Goal: Information Seeking & Learning: Learn about a topic

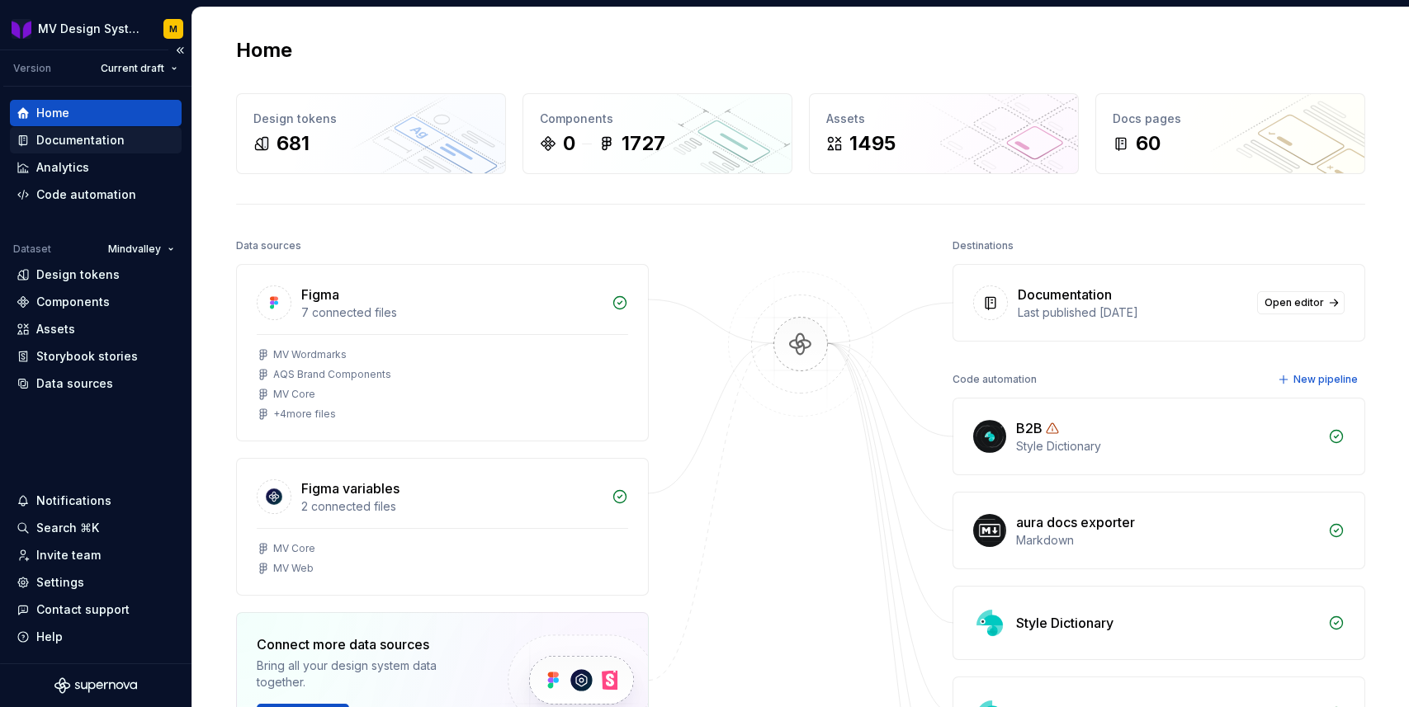
click at [108, 139] on div "Documentation" at bounding box center [80, 140] width 88 height 17
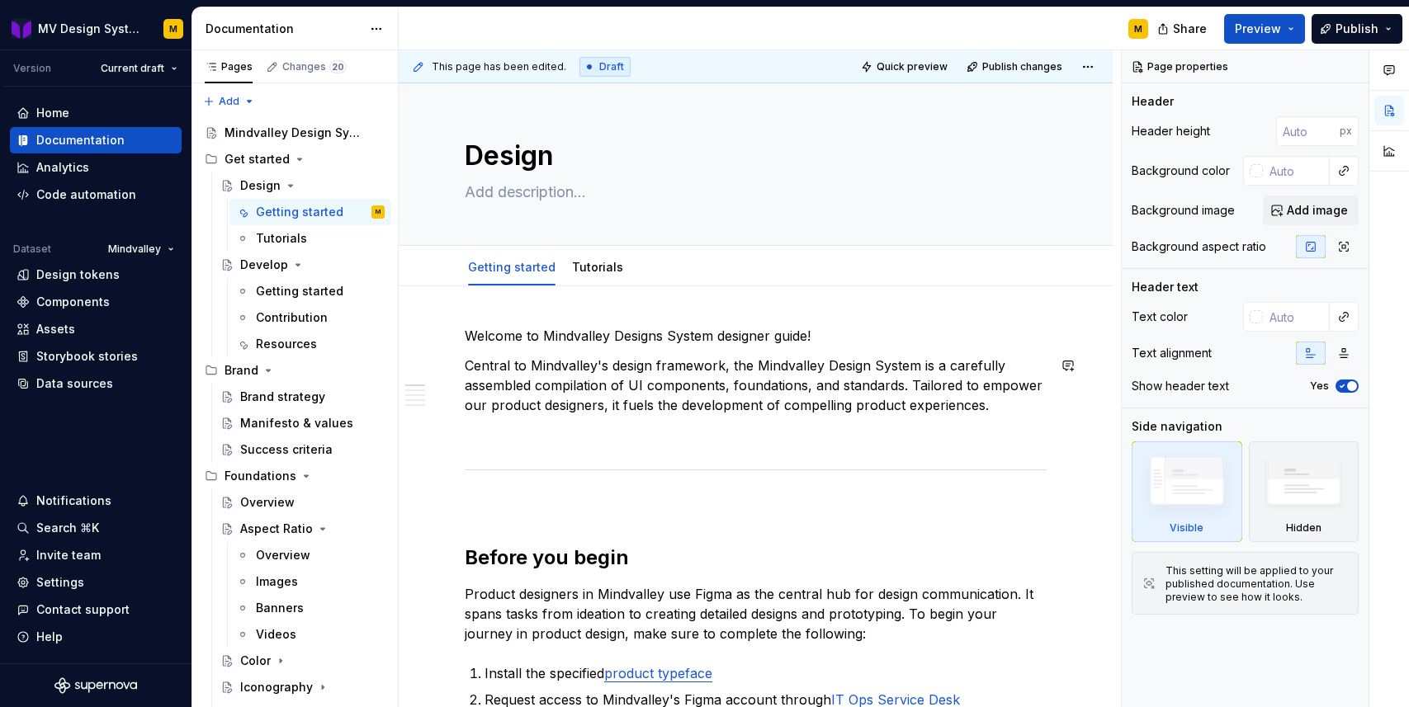
type textarea "*"
click at [76, 277] on div "Design tokens" at bounding box center [77, 275] width 83 height 17
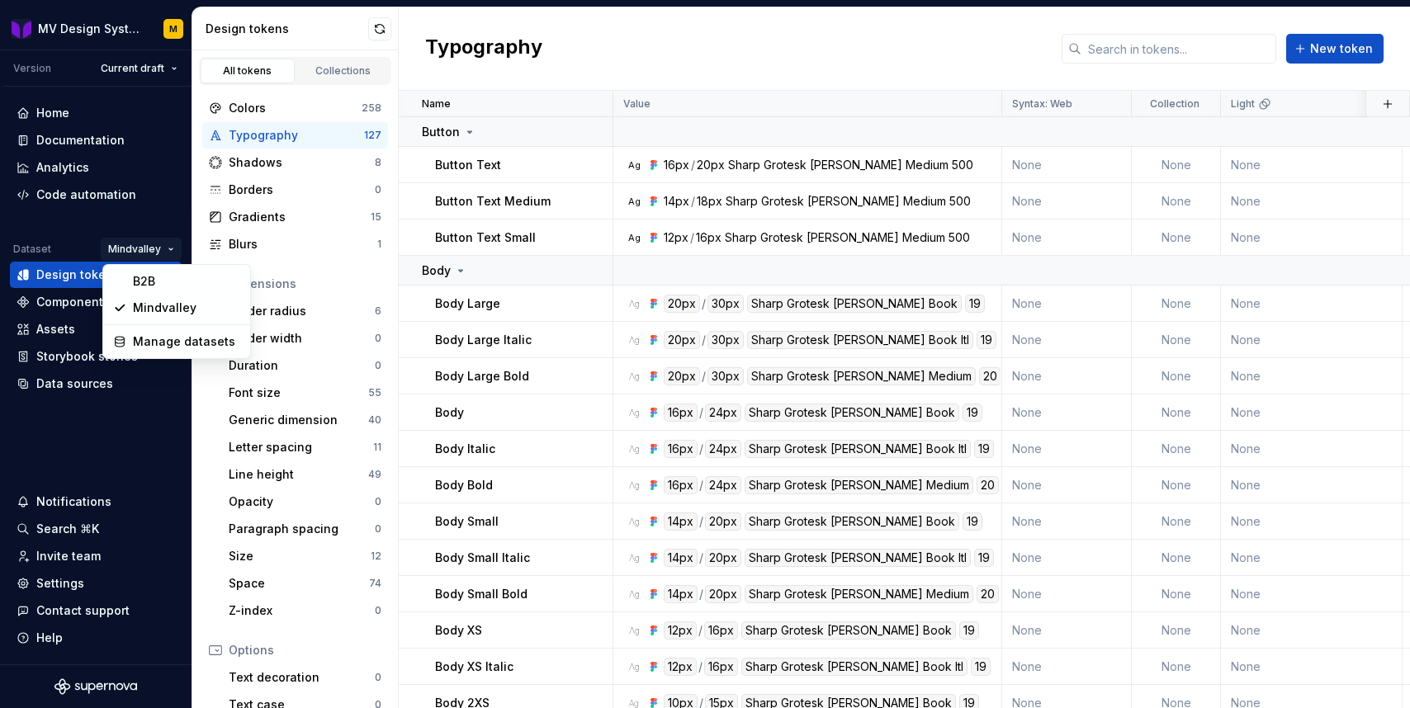
click at [171, 248] on html "MV Design System M Version Current draft Home Documentation Analytics Code auto…" at bounding box center [705, 354] width 1410 height 708
click at [171, 247] on html "MV Design System M Version Current draft Home Documentation Analytics Code auto…" at bounding box center [705, 354] width 1410 height 708
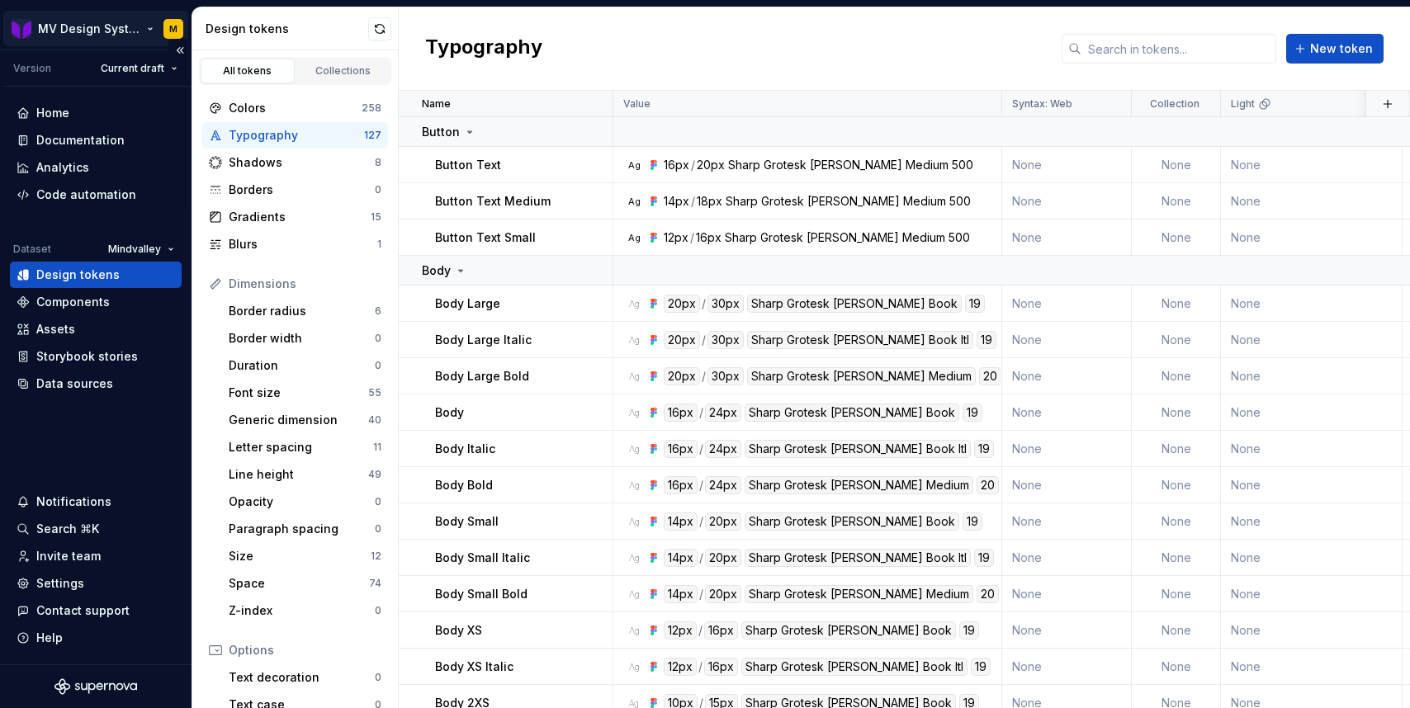
click at [148, 28] on html "MV Design System M Version Current draft Home Documentation Analytics Code auto…" at bounding box center [705, 354] width 1410 height 708
